Goal: Information Seeking & Learning: Find contact information

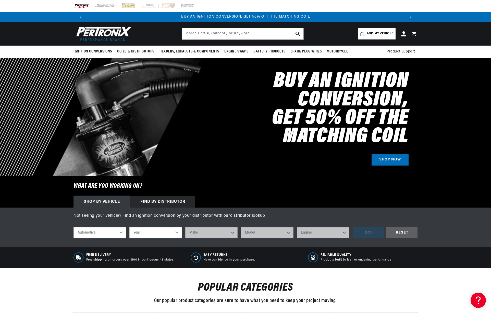
select select "Agricultural"
select select "1970"
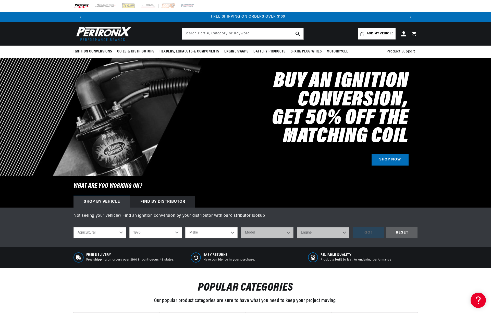
select select "Automotive"
select select "Plymouth"
select select "Cuda"
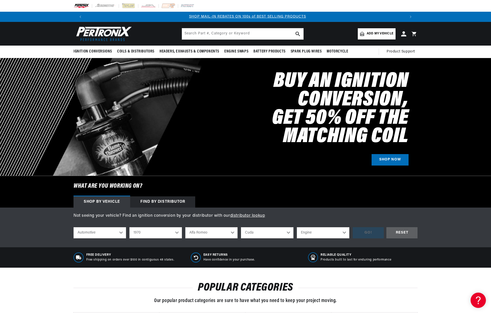
scroll to position [0, 318]
select select "426cid-7.0L"
click at [366, 229] on div "GO!" at bounding box center [367, 232] width 31 height 11
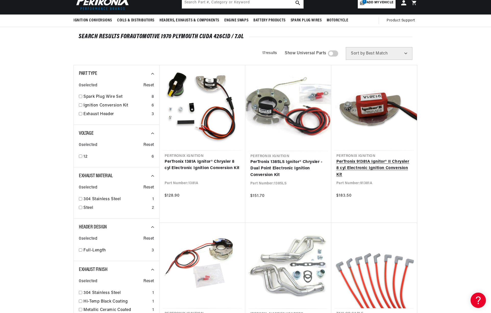
scroll to position [0, 318]
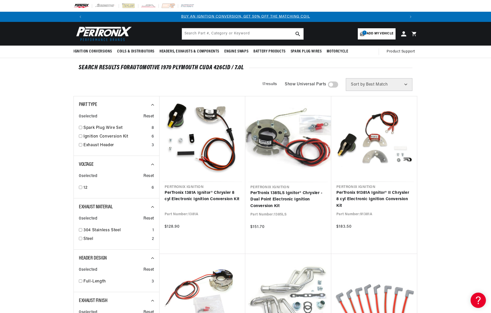
scroll to position [0, 318]
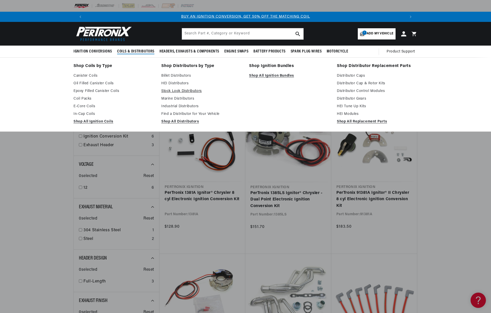
click at [188, 91] on link "Stock Look Distributors" at bounding box center [201, 91] width 81 height 6
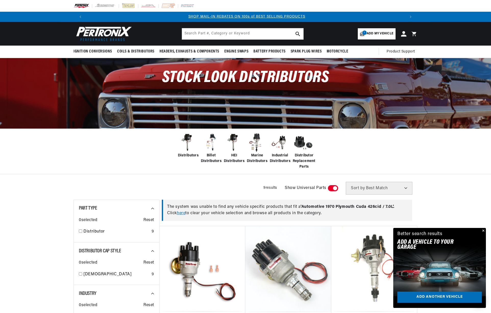
click at [404, 35] on icon at bounding box center [403, 33] width 5 height 5
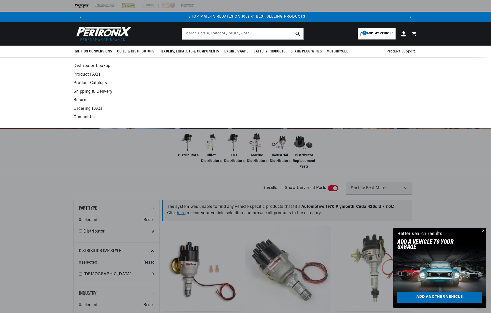
click at [403, 52] on span "Product Support" at bounding box center [400, 52] width 28 height 6
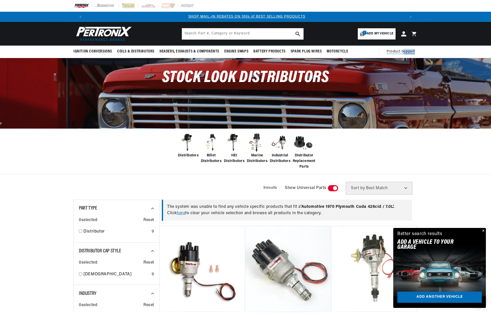
click at [402, 55] on summary "Product Support" at bounding box center [401, 52] width 31 height 12
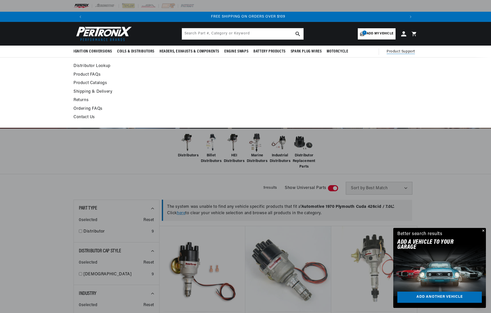
click at [393, 51] on span "Product Support" at bounding box center [400, 52] width 28 height 6
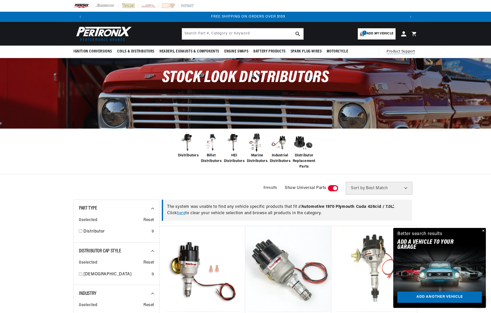
click at [393, 51] on span "Product Support" at bounding box center [400, 52] width 28 height 6
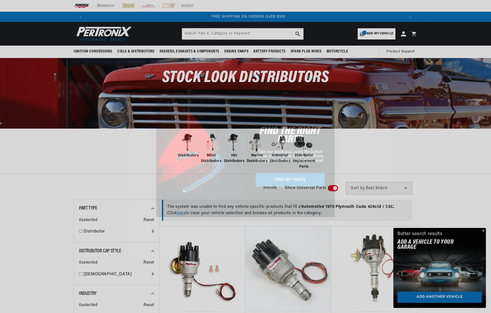
click at [290, 182] on button "FIND MY PARTS" at bounding box center [290, 180] width 69 height 14
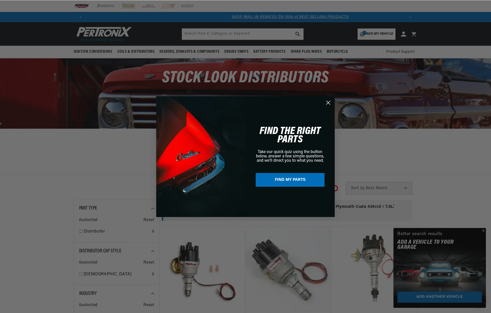
scroll to position [0, 318]
click at [330, 103] on circle "Close dialog" at bounding box center [328, 102] width 8 height 8
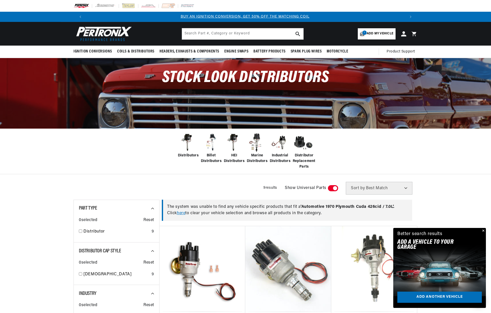
scroll to position [0, 0]
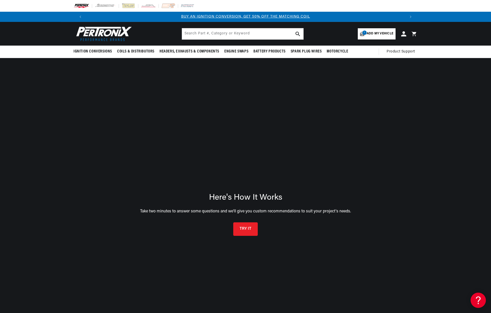
click at [367, 32] on span "Add my vehicle" at bounding box center [379, 33] width 27 height 5
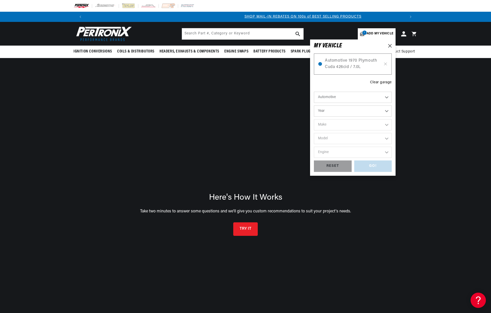
scroll to position [0, 318]
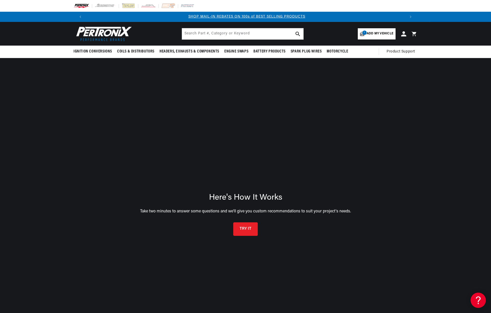
click at [426, 92] on div "Here's How It Works Take two minutes to answer some questions and we'll give yo…" at bounding box center [245, 214] width 491 height 313
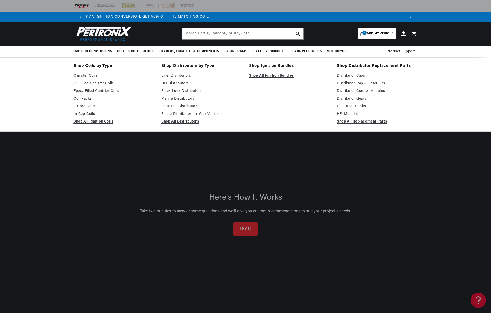
scroll to position [0, 0]
click at [184, 120] on link "Shop All Distributors" at bounding box center [201, 122] width 81 height 6
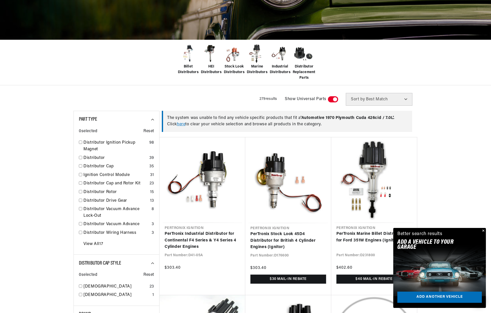
scroll to position [0, 318]
click at [179, 126] on link "here" at bounding box center [181, 124] width 8 height 4
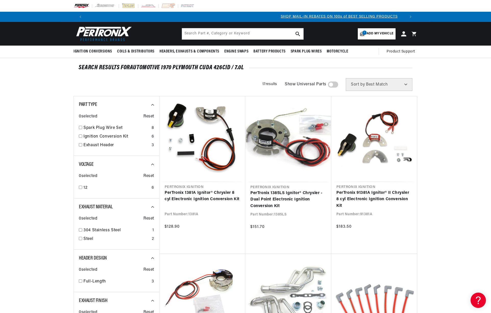
scroll to position [0, 318]
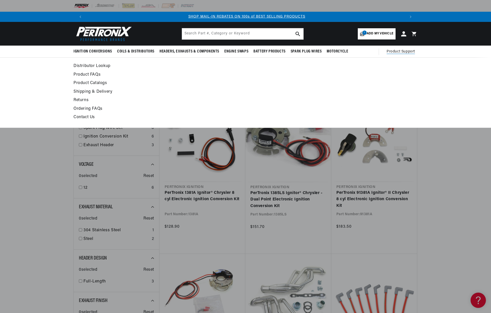
click at [83, 118] on link "Contact Us" at bounding box center [198, 117] width 251 height 7
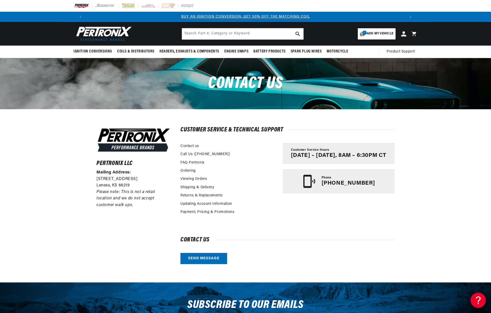
scroll to position [0, 318]
click at [333, 181] on p "[PHONE_NUMBER]" at bounding box center [348, 183] width 54 height 7
